Goal: Use online tool/utility: Utilize a website feature to perform a specific function

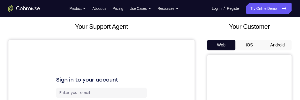
scroll to position [28, 0]
click at [275, 46] on button "Android" at bounding box center [277, 45] width 28 height 11
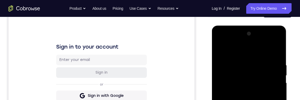
scroll to position [188, 0]
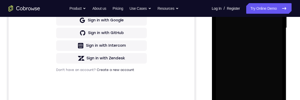
click at [294, 45] on div "Your Support Agent Your Customer Web iOS Android Next Steps We’d be happy to gi…" at bounding box center [150, 53] width 300 height 347
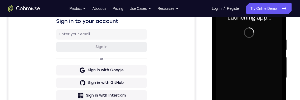
scroll to position [100, 0]
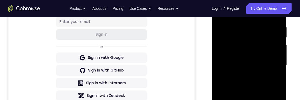
click at [252, 100] on div at bounding box center [248, 65] width 66 height 147
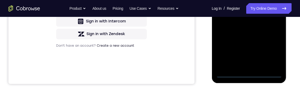
click at [253, 75] on div at bounding box center [248, 3] width 66 height 147
click at [255, 76] on div at bounding box center [248, 3] width 66 height 147
click at [251, 76] on div at bounding box center [248, 3] width 66 height 147
click at [272, 53] on div at bounding box center [248, 3] width 66 height 147
click at [273, 48] on div at bounding box center [248, 3] width 66 height 147
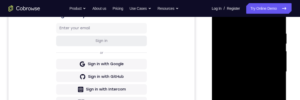
scroll to position [75, 0]
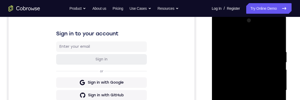
click at [259, 44] on div at bounding box center [248, 89] width 66 height 147
click at [250, 39] on div at bounding box center [248, 89] width 66 height 147
click at [253, 60] on div at bounding box center [248, 89] width 66 height 147
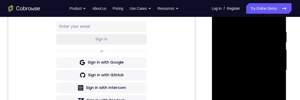
click at [266, 57] on div at bounding box center [248, 69] width 66 height 147
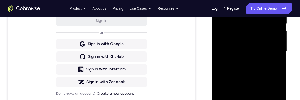
scroll to position [133, 0]
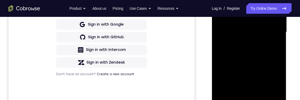
click at [228, 89] on div at bounding box center [248, 31] width 66 height 147
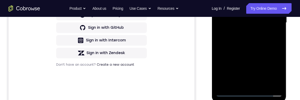
click at [273, 56] on div at bounding box center [248, 22] width 66 height 147
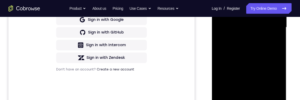
scroll to position [161, 0]
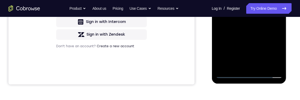
click at [230, 76] on div at bounding box center [248, 3] width 66 height 147
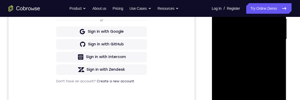
scroll to position [146, 0]
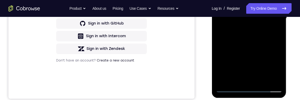
click at [229, 88] on div at bounding box center [248, 18] width 66 height 147
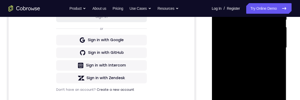
scroll to position [116, 0]
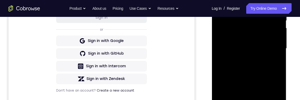
click at [267, 54] on div at bounding box center [248, 48] width 66 height 147
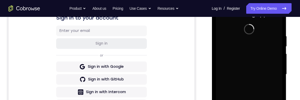
scroll to position [164, 0]
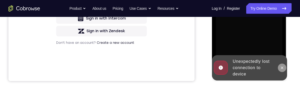
click at [280, 71] on button at bounding box center [281, 67] width 8 height 8
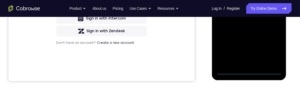
click at [253, 74] on div at bounding box center [248, 0] width 66 height 147
click at [252, 73] on div at bounding box center [248, 0] width 66 height 147
click at [253, 73] on div at bounding box center [248, 0] width 66 height 147
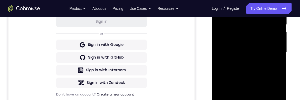
scroll to position [96, 0]
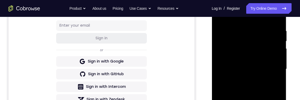
click at [269, 29] on div at bounding box center [248, 68] width 66 height 147
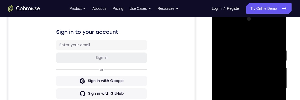
click at [255, 36] on div at bounding box center [248, 88] width 66 height 147
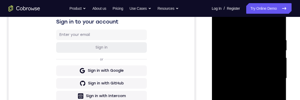
click at [256, 50] on div at bounding box center [248, 77] width 66 height 147
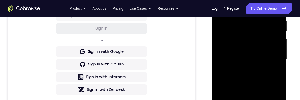
scroll to position [145, 0]
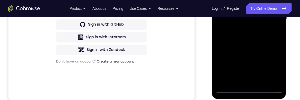
click at [229, 83] on div at bounding box center [248, 19] width 66 height 147
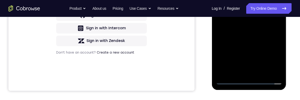
click at [229, 71] on div at bounding box center [248, 10] width 66 height 147
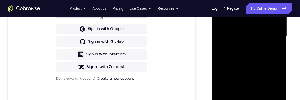
click at [267, 61] on div at bounding box center [248, 36] width 66 height 147
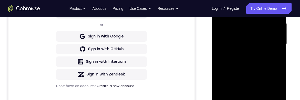
click at [269, 30] on div at bounding box center [248, 43] width 66 height 147
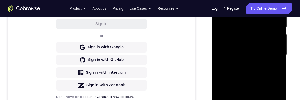
click at [265, 56] on div at bounding box center [248, 54] width 66 height 147
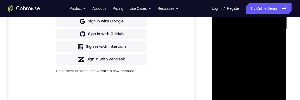
scroll to position [141, 0]
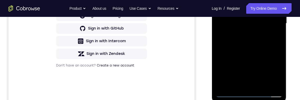
click at [271, 52] on div at bounding box center [248, 23] width 66 height 147
click at [273, 38] on div at bounding box center [248, 23] width 66 height 147
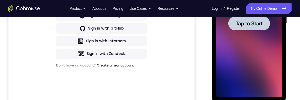
click at [255, 38] on div at bounding box center [248, 23] width 66 height 147
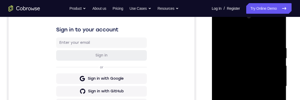
scroll to position [80, 0]
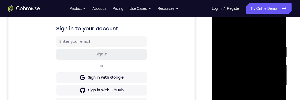
click at [247, 100] on div at bounding box center [248, 84] width 66 height 147
click at [248, 100] on div at bounding box center [248, 84] width 66 height 147
click at [272, 100] on div at bounding box center [248, 84] width 66 height 147
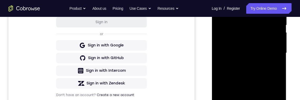
scroll to position [66, 0]
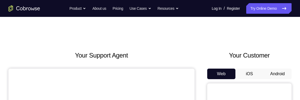
click at [274, 73] on button "Android" at bounding box center [277, 73] width 28 height 11
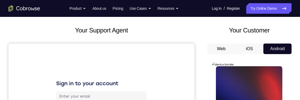
scroll to position [15, 0]
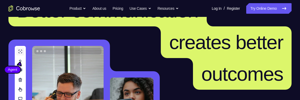
scroll to position [33, 0]
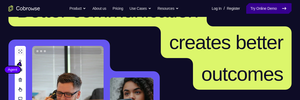
click at [261, 8] on link "Try Online Demo" at bounding box center [268, 8] width 45 height 11
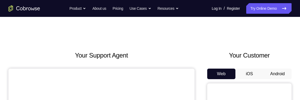
click at [277, 75] on button "Android" at bounding box center [277, 73] width 28 height 11
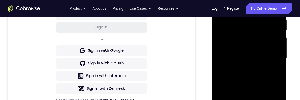
scroll to position [178, 0]
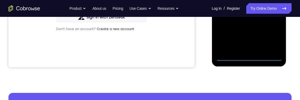
click at [294, 39] on div "Your Support Agent Your Customer Web iOS Android Next Steps We’d be happy to gi…" at bounding box center [150, 12] width 300 height 347
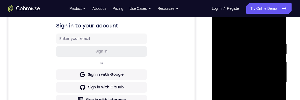
click at [261, 29] on div at bounding box center [248, 81] width 66 height 147
click at [274, 78] on div at bounding box center [248, 82] width 66 height 147
click at [244, 91] on div at bounding box center [248, 82] width 66 height 147
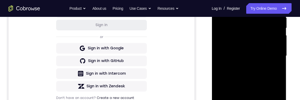
click at [259, 51] on div at bounding box center [248, 55] width 66 height 147
click at [261, 49] on div at bounding box center [248, 55] width 66 height 147
click at [275, 55] on div at bounding box center [248, 55] width 66 height 147
click at [271, 73] on div at bounding box center [248, 55] width 66 height 147
click at [270, 71] on div at bounding box center [248, 55] width 66 height 147
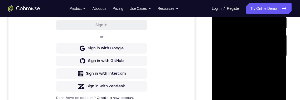
click at [266, 69] on div at bounding box center [248, 55] width 66 height 147
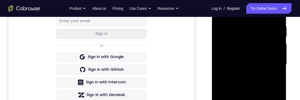
click at [274, 12] on div at bounding box center [248, 64] width 66 height 147
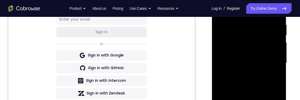
scroll to position [104, 0]
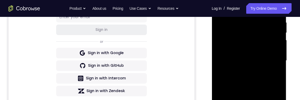
click at [271, 64] on div at bounding box center [248, 60] width 66 height 147
click at [256, 44] on div at bounding box center [248, 60] width 66 height 147
click at [244, 18] on div at bounding box center [248, 60] width 66 height 147
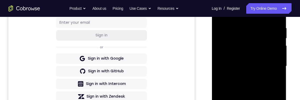
scroll to position [114, 0]
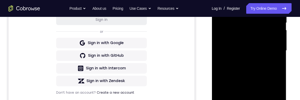
click at [278, 46] on div at bounding box center [248, 50] width 66 height 147
click at [279, 46] on div at bounding box center [248, 50] width 66 height 147
click at [275, 46] on div at bounding box center [248, 50] width 66 height 147
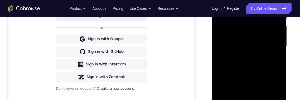
click at [275, 50] on div at bounding box center [248, 46] width 66 height 147
click at [279, 52] on div at bounding box center [248, 46] width 66 height 147
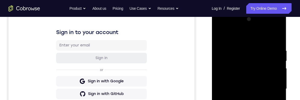
click at [275, 38] on div at bounding box center [248, 88] width 66 height 147
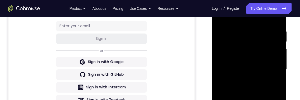
scroll to position [134, 0]
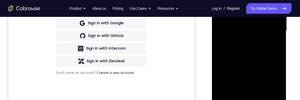
click at [277, 0] on div at bounding box center [248, 30] width 66 height 147
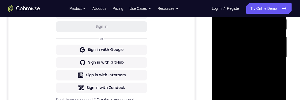
click at [261, 120] on div at bounding box center [248, 57] width 66 height 147
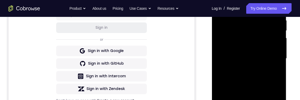
scroll to position [116, 0]
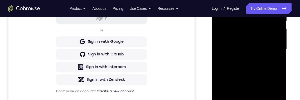
click at [266, 69] on div at bounding box center [248, 49] width 66 height 147
click at [262, 67] on div at bounding box center [248, 49] width 66 height 147
click at [272, 54] on div at bounding box center [248, 49] width 66 height 147
click at [273, 58] on div at bounding box center [248, 49] width 66 height 147
click at [271, 57] on div at bounding box center [248, 49] width 66 height 147
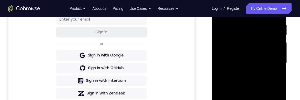
scroll to position [139, 0]
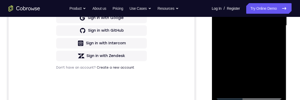
click at [229, 97] on div at bounding box center [248, 25] width 66 height 147
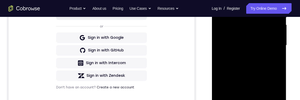
scroll to position [62, 0]
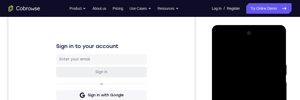
click at [172, 48] on div "Sign in to your account Sign in or Sign in with Google Sign in with GitHub Sign…" at bounding box center [101, 94] width 186 height 176
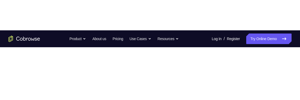
scroll to position [13, 0]
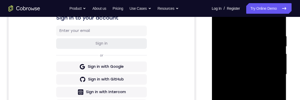
click at [250, 47] on div at bounding box center [248, 74] width 66 height 147
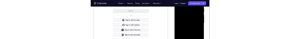
scroll to position [0, 0]
